Goal: Find specific page/section: Find specific page/section

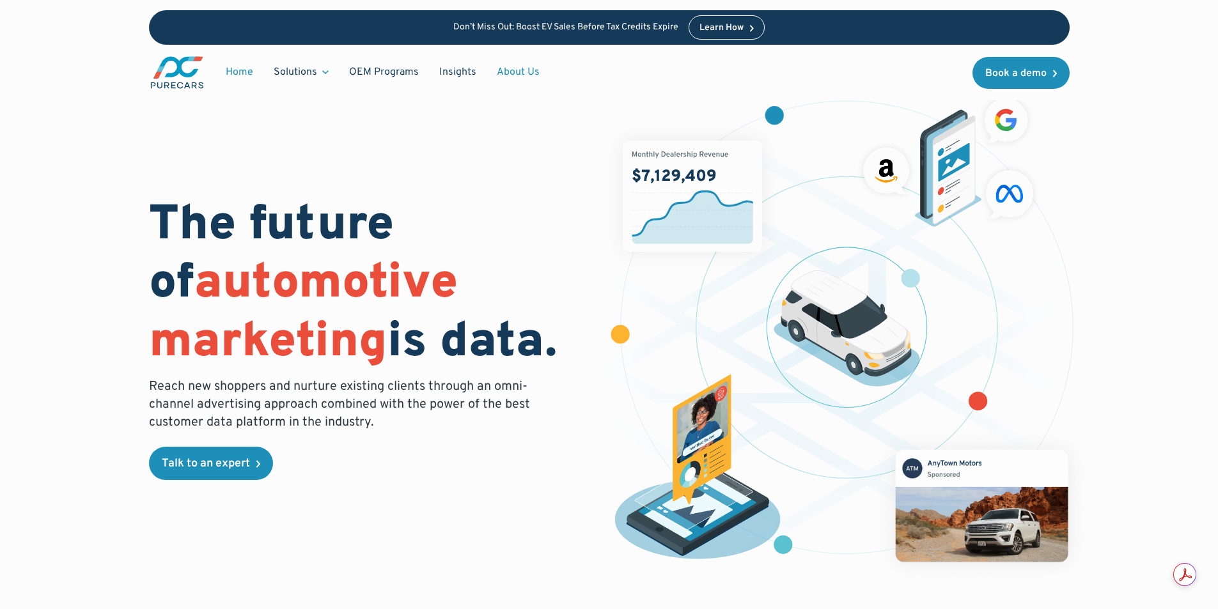
click at [520, 73] on link "About Us" at bounding box center [517, 72] width 63 height 24
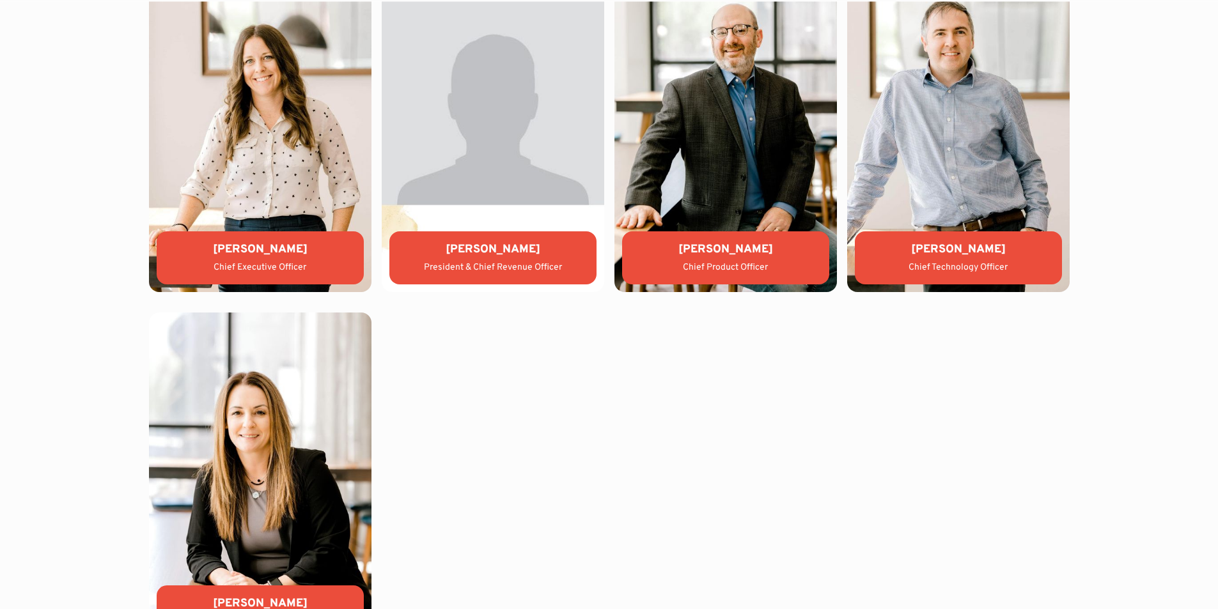
scroll to position [2876, 0]
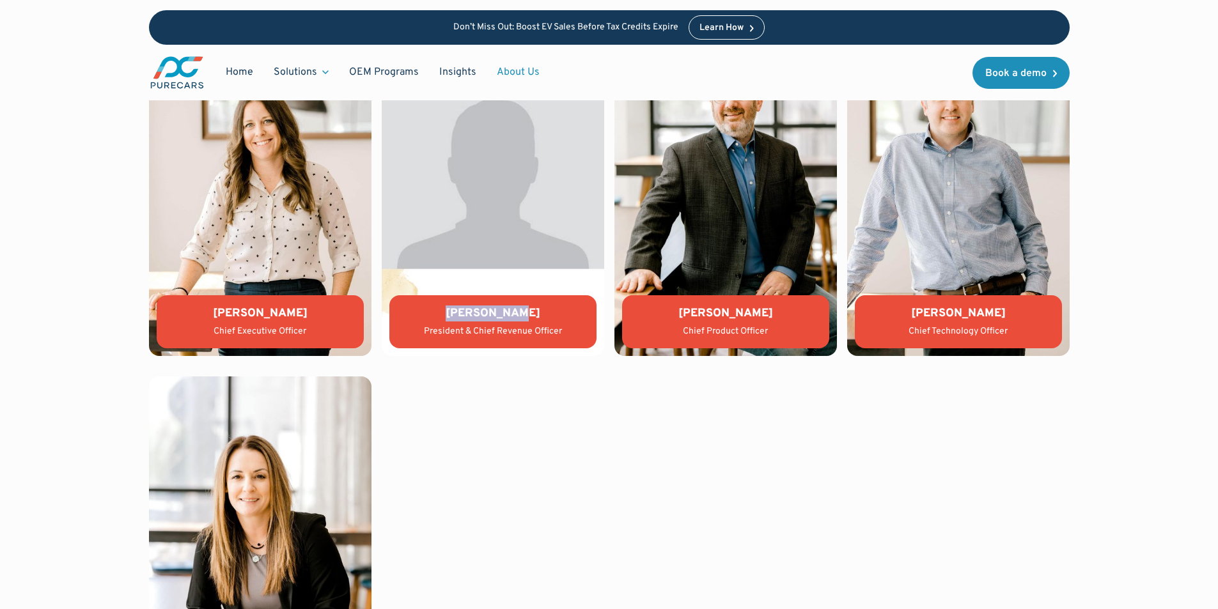
drag, startPoint x: 454, startPoint y: 306, endPoint x: 530, endPoint y: 316, distance: 76.8
click at [530, 316] on div "[PERSON_NAME]" at bounding box center [492, 314] width 187 height 16
copy div "[PERSON_NAME]"
drag, startPoint x: 675, startPoint y: 313, endPoint x: 775, endPoint y: 306, distance: 99.9
click at [775, 306] on div "[PERSON_NAME]" at bounding box center [725, 314] width 187 height 16
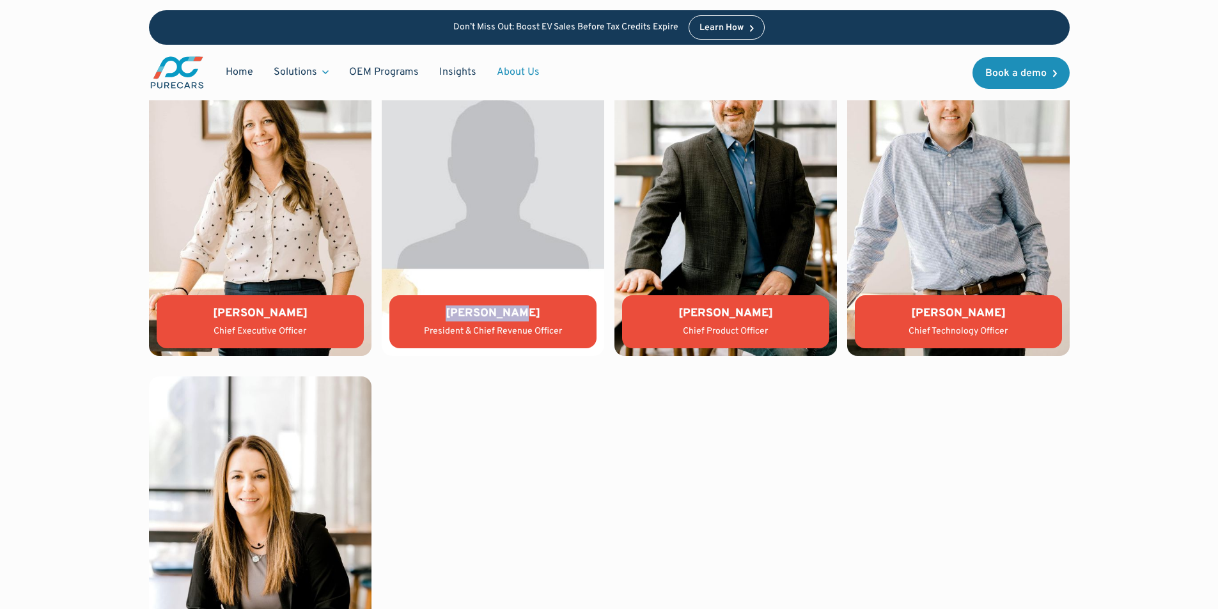
copy div "[PERSON_NAME]"
drag, startPoint x: 911, startPoint y: 309, endPoint x: 1017, endPoint y: 312, distance: 106.1
click at [1017, 312] on div "[PERSON_NAME]" at bounding box center [958, 314] width 187 height 16
copy div "[PERSON_NAME]"
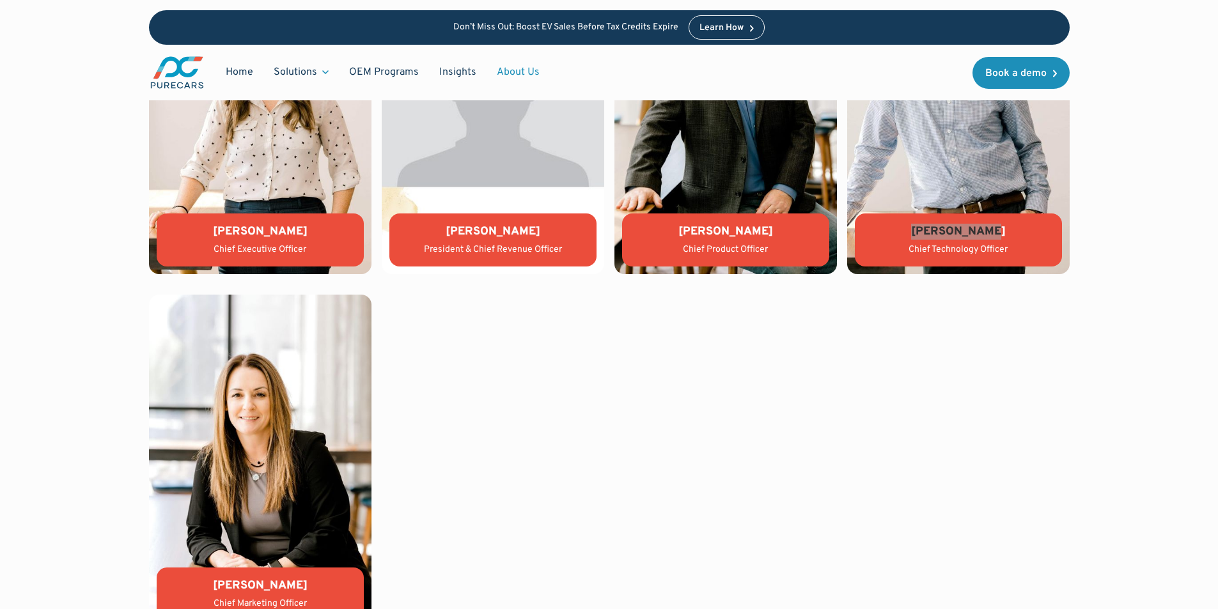
scroll to position [3132, 0]
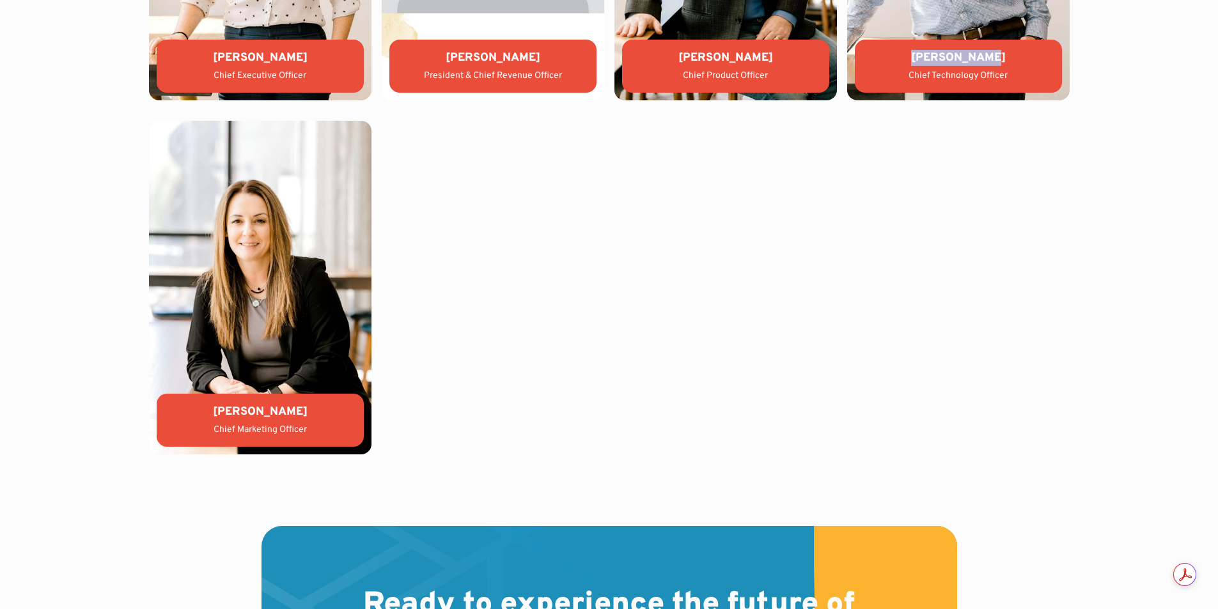
drag, startPoint x: 209, startPoint y: 412, endPoint x: 304, endPoint y: 420, distance: 95.0
click at [304, 420] on div "[PERSON_NAME]" at bounding box center [260, 412] width 187 height 16
copy div "[PERSON_NAME]"
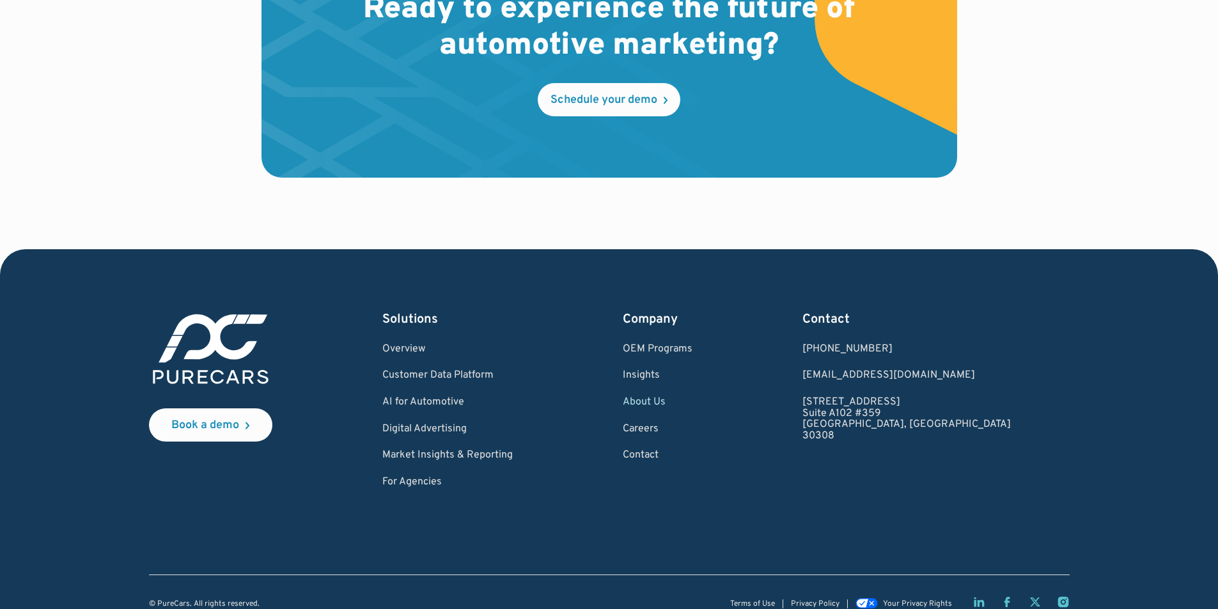
scroll to position [3748, 0]
